Goal: Information Seeking & Learning: Find contact information

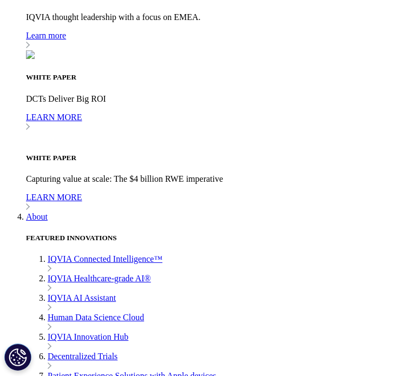
scroll to position [4516, 0]
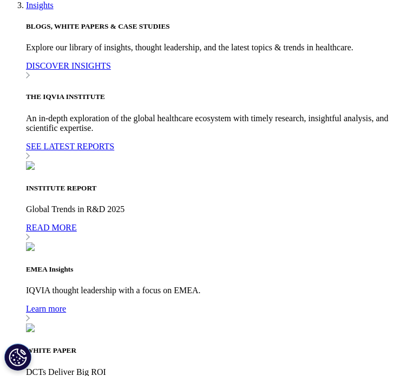
scroll to position [4191, 0]
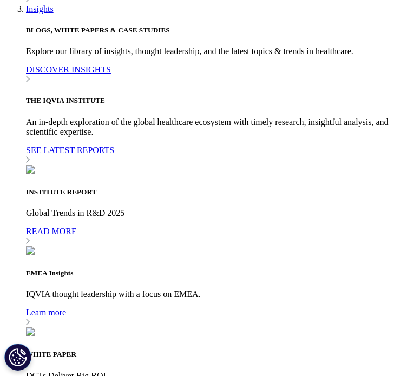
scroll to position [4262, 0]
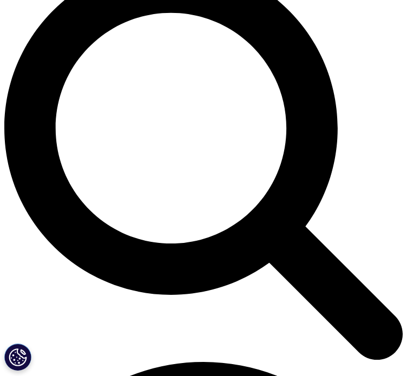
scroll to position [76, 0]
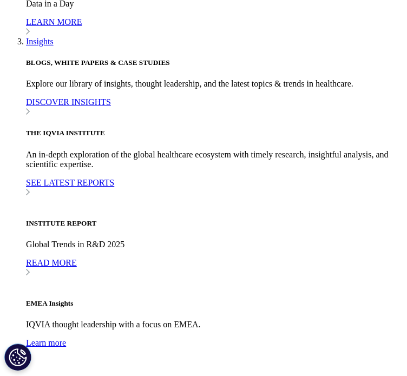
scroll to position [4170, 0]
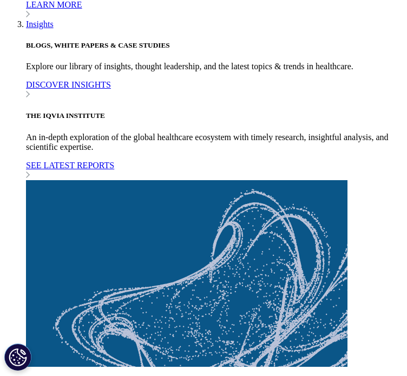
drag, startPoint x: 138, startPoint y: 243, endPoint x: -4, endPoint y: 218, distance: 144.5
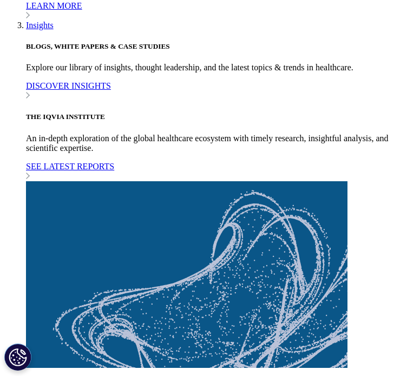
copy ul "Suzlon One Earth Campus, Aqua Lounge 1st Floor, Left Wing, Hadapsar Pune 411 02…"
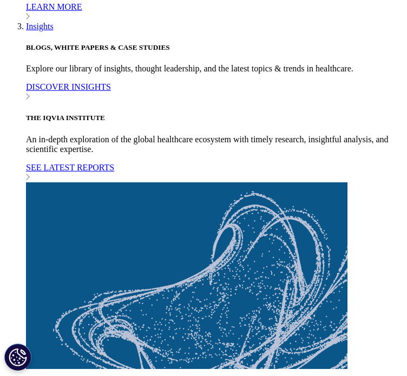
drag, startPoint x: 147, startPoint y: 189, endPoint x: -11, endPoint y: 169, distance: 158.9
copy ul "902, 9th Floor, Tower A, Advant IT Business Park, Plot No. 7, Sector 142 Noida …"
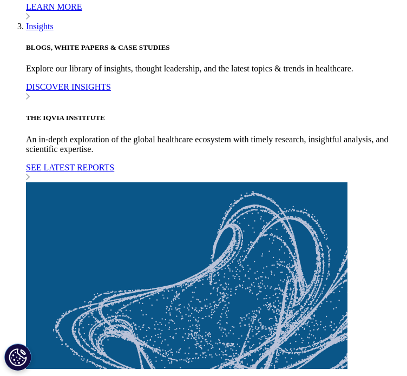
drag, startPoint x: 118, startPoint y: 191, endPoint x: -5, endPoint y: 165, distance: 126.2
copy ul "902, 9th Floor, Tower A, Advant IT Business Park, Plot No. 7, Sector 142 Noida …"
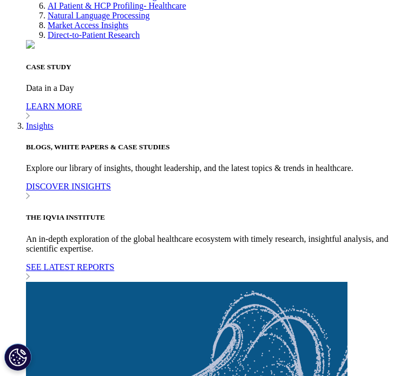
scroll to position [4062, 0]
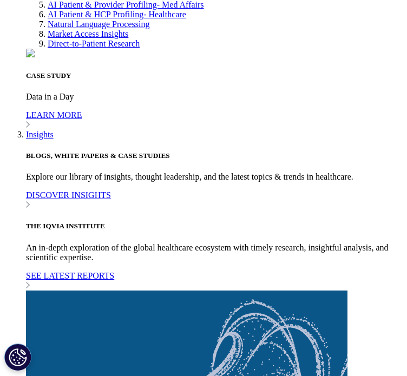
drag, startPoint x: 146, startPoint y: 231, endPoint x: -5, endPoint y: 204, distance: 153.5
copy ul "301, 3rd Floor, Leela Business Park Andheri Kurla Road, Andheri East, Mumbai 40…"
drag, startPoint x: 230, startPoint y: 184, endPoint x: -32, endPoint y: 156, distance: 263.1
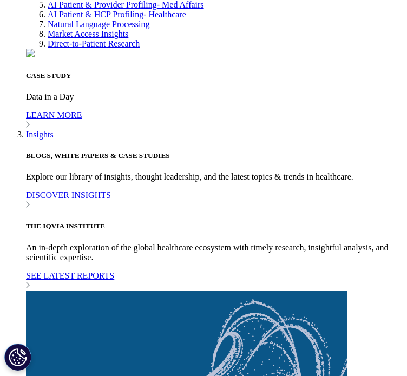
copy ul "Tablespace, My Home Twitza 3rd Floor, Plot no. 30/A , APIIC Hyderabad Knowledge…"
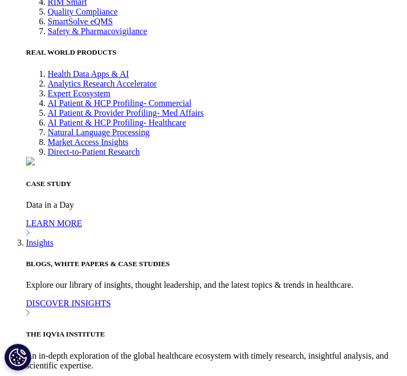
drag, startPoint x: 71, startPoint y: 239, endPoint x: -21, endPoint y: 204, distance: 98.9
copy ul "14th Floor, Tower B, Cyber Green DLF Cyber City Gurugram, 122002"
drag, startPoint x: 142, startPoint y: 184, endPoint x: -29, endPoint y: 151, distance: 174.8
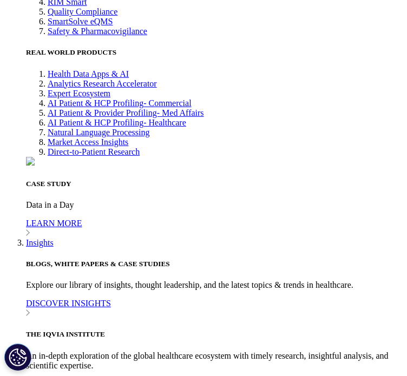
copy ul "Level-10, Plot No. B4 18-20, HT House Kasturba Gandhi Marg, Connaught Place New…"
drag, startPoint x: 194, startPoint y: 141, endPoint x: 187, endPoint y: 139, distance: 7.4
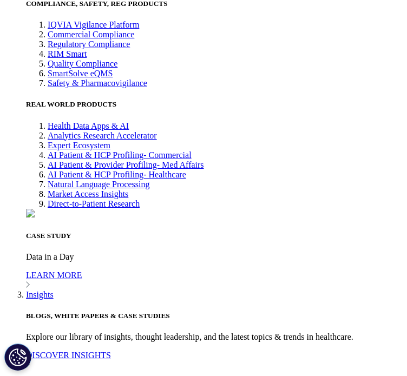
scroll to position [3791, 0]
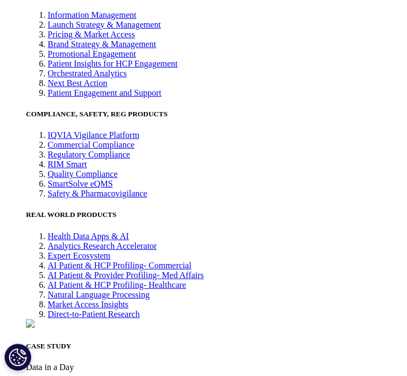
drag, startPoint x: 155, startPoint y: 116, endPoint x: -6, endPoint y: 201, distance: 182.2
copy div "21st Floor, D-Block, West Gate by True Value SG Highway, Makarba, Ahmedabad 380…"
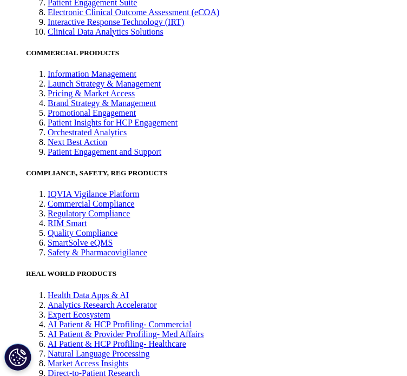
scroll to position [3731, 0]
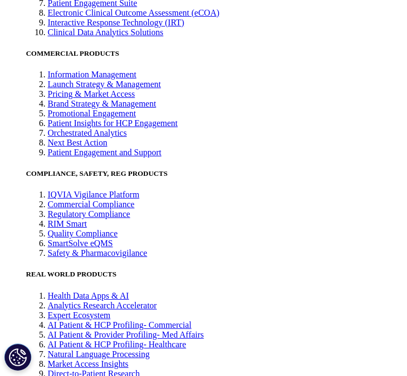
drag, startPoint x: 94, startPoint y: 213, endPoint x: 1, endPoint y: 190, distance: 95.5
copy ul "Godrej Waterside, Tower II, 14th Floor, Plot – 5, Block – DP Sector – V, Salt L…"
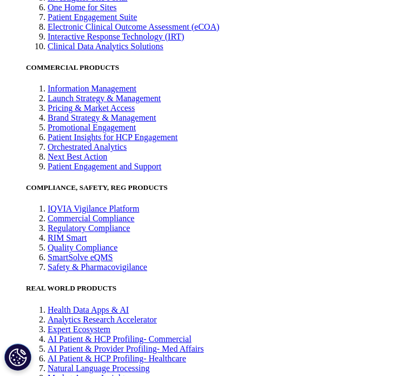
scroll to position [3677, 0]
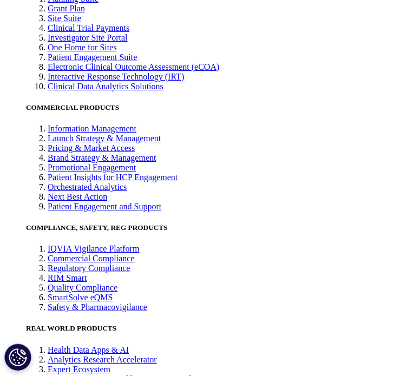
drag, startPoint x: 95, startPoint y: 220, endPoint x: 65, endPoint y: 223, distance: 30.4
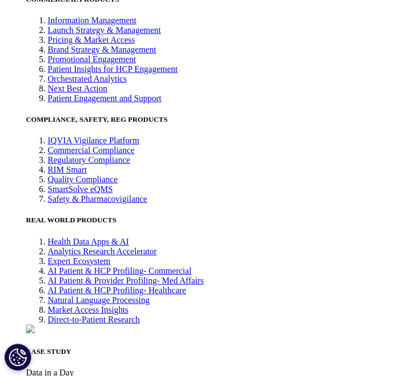
scroll to position [3731, 0]
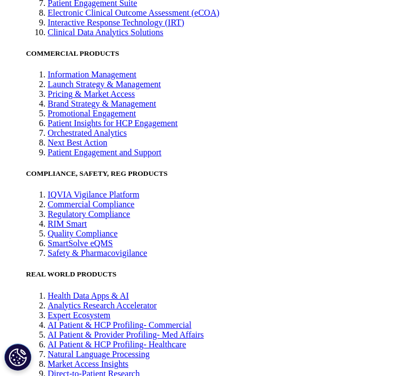
drag, startPoint x: 99, startPoint y: 161, endPoint x: -11, endPoint y: 138, distance: 112.9
copy ul "South City Pinnacle, 12th Floor, Mangalam Business Centre 11/1, Salt Lake City,…"
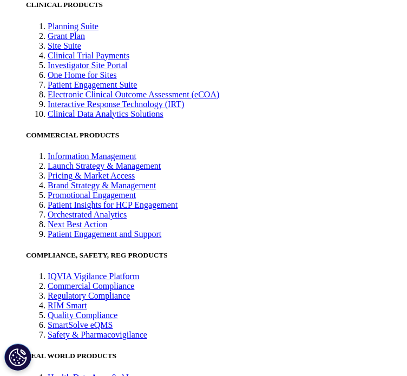
scroll to position [3623, 0]
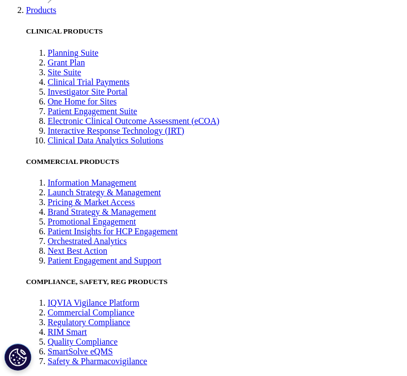
drag, startPoint x: 117, startPoint y: 187, endPoint x: -11, endPoint y: 165, distance: 129.6
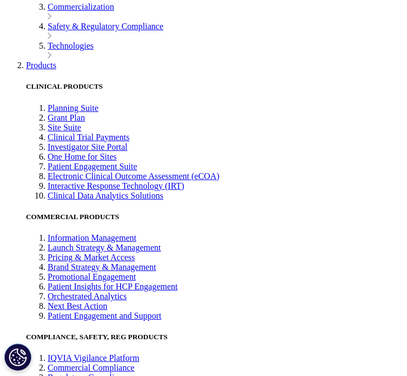
scroll to position [3515, 0]
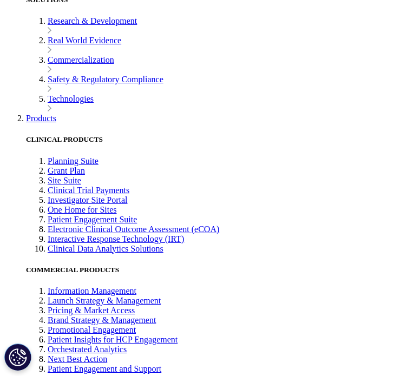
drag, startPoint x: 130, startPoint y: 220, endPoint x: -28, endPoint y: 198, distance: 159.2
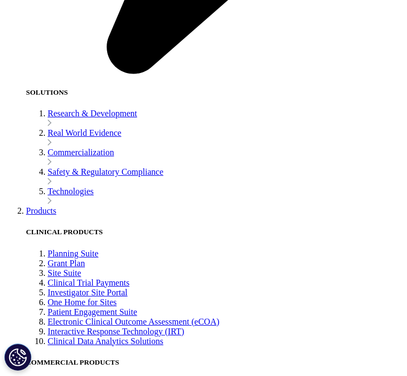
scroll to position [3407, 0]
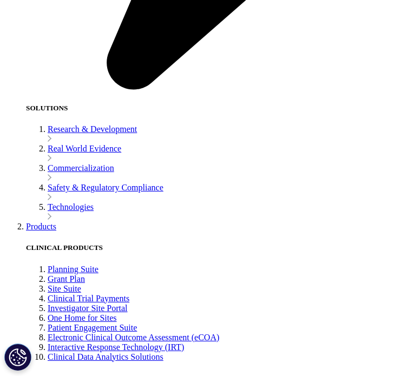
drag, startPoint x: 147, startPoint y: 170, endPoint x: -28, endPoint y: 149, distance: 176.7
drag, startPoint x: 147, startPoint y: 170, endPoint x: -19, endPoint y: 145, distance: 168.7
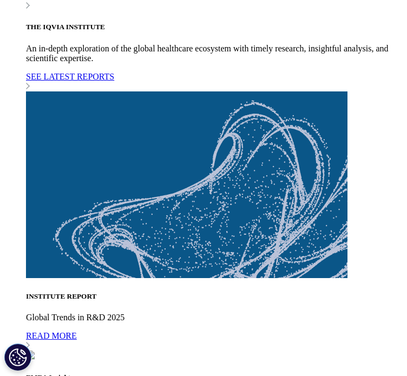
scroll to position [4273, 0]
